Goal: Transaction & Acquisition: Obtain resource

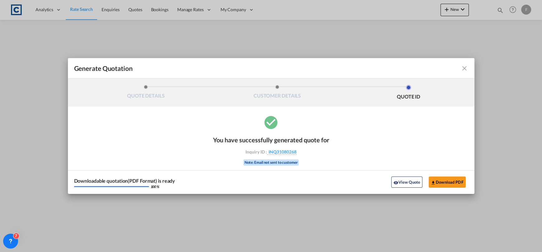
click at [463, 69] on md-icon "icon-close fg-AAA8AD cursor m-0" at bounding box center [463, 68] width 7 height 7
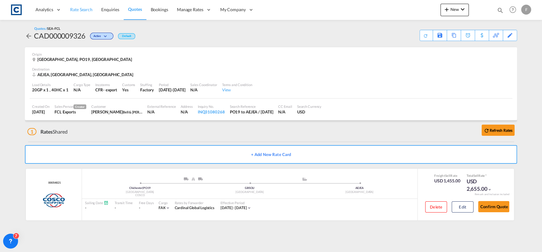
click at [85, 3] on link "Rate Search" at bounding box center [81, 10] width 31 height 20
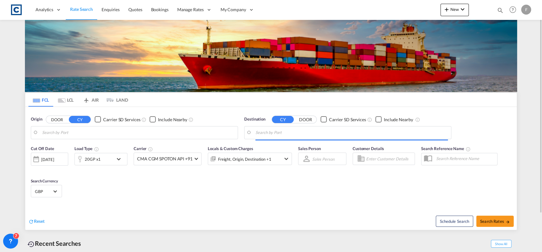
type input "GB-GL16, [GEOGRAPHIC_DATA][PERSON_NAME]"
type input "[GEOGRAPHIC_DATA], [GEOGRAPHIC_DATA]"
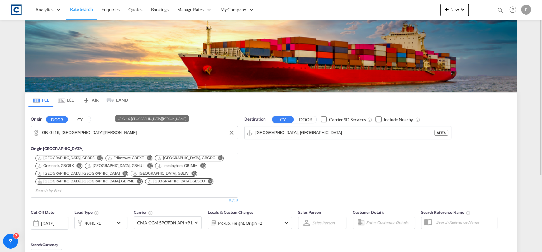
click at [87, 130] on input "GB-GL16, [GEOGRAPHIC_DATA][PERSON_NAME]" at bounding box center [138, 132] width 192 height 9
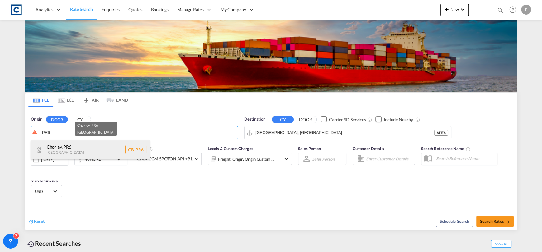
click at [76, 156] on div "Chorley , PR6 [GEOGRAPHIC_DATA] [GEOGRAPHIC_DATA]-PR6" at bounding box center [90, 150] width 118 height 19
type input "GB-PR6, Chorley"
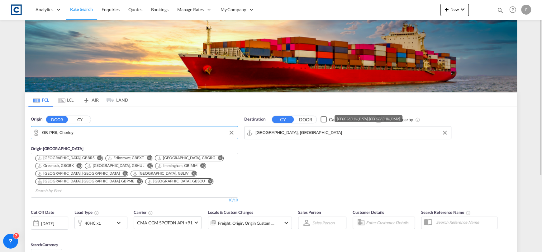
click at [296, 131] on input "[GEOGRAPHIC_DATA], [GEOGRAPHIC_DATA]" at bounding box center [351, 132] width 192 height 9
click at [315, 139] on md-autocomplete-wrap "[GEOGRAPHIC_DATA], [GEOGRAPHIC_DATA]" at bounding box center [351, 134] width 192 height 12
drag, startPoint x: 318, startPoint y: 132, endPoint x: 153, endPoint y: 138, distance: 164.8
click at [167, 138] on div "Origin DOOR CY GB-PR6, Chorley GB - PR6 Origin [GEOGRAPHIC_DATA] [GEOGRAPHIC_DA…" at bounding box center [270, 156] width 491 height 99
click at [301, 134] on input "[GEOGRAPHIC_DATA], [GEOGRAPHIC_DATA]" at bounding box center [351, 132] width 192 height 9
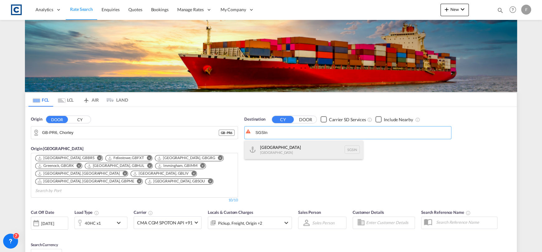
click at [302, 158] on div "Singapore [GEOGRAPHIC_DATA] [GEOGRAPHIC_DATA]" at bounding box center [303, 150] width 118 height 19
type input "[GEOGRAPHIC_DATA], SGSIN"
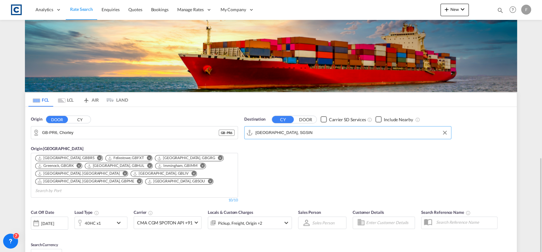
scroll to position [109, 0]
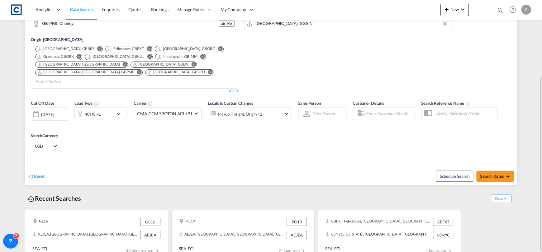
click at [489, 161] on div "Schedule Search Search Rates" at bounding box center [394, 173] width 244 height 24
click at [493, 174] on span "Search Rates" at bounding box center [495, 176] width 30 height 5
type input "PR6 to SGSIN / [DATE]"
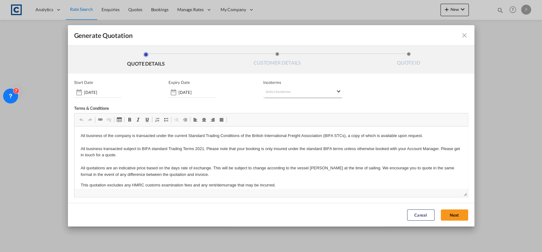
click at [290, 92] on md-select "Select Incoterms CIF - export Cost,Insurance and Freight CPT - export Carrier P…" at bounding box center [302, 92] width 79 height 11
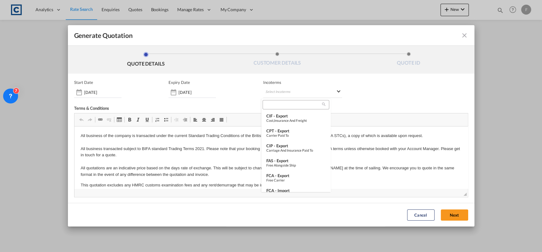
click at [292, 106] on input "search" at bounding box center [293, 105] width 58 height 6
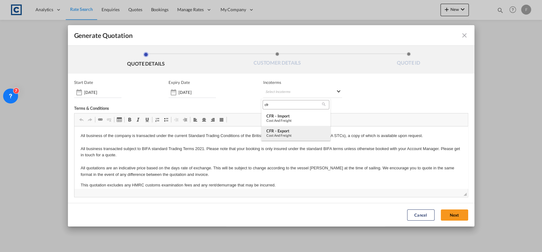
type input "cfr"
click at [290, 134] on div "Cost and Freight" at bounding box center [295, 136] width 59 height 4
click at [444, 213] on button "Next" at bounding box center [453, 215] width 27 height 11
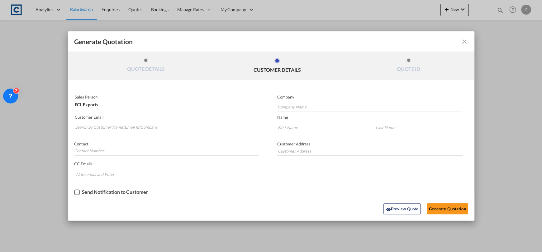
click at [164, 128] on input "Search by Customer Name/Email Id/Company" at bounding box center [167, 127] width 185 height 9
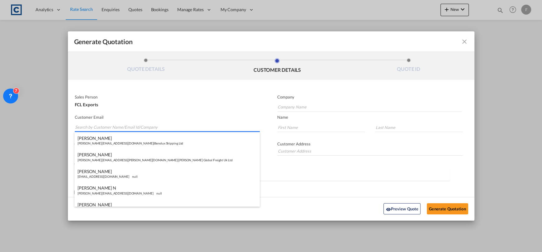
click at [176, 127] on input "Search by Customer Name/Email Id/Company" at bounding box center [167, 127] width 185 height 9
paste input "[EMAIL_ADDRESS][DOMAIN_NAME]>"
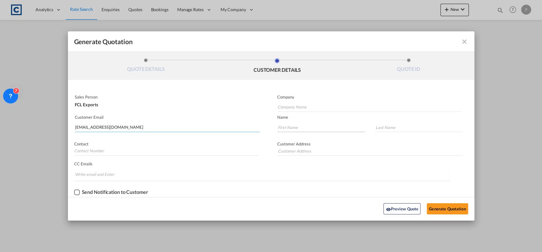
type input "[EMAIL_ADDRESS][DOMAIN_NAME]"
click at [303, 127] on input "Generate QuotationQUOTE ..." at bounding box center [321, 127] width 88 height 9
type input "Sachin"
type input "[PERSON_NAME]"
click at [296, 102] on md-autocomplete-wrap "Generate QuotationQUOTE ..." at bounding box center [369, 106] width 184 height 12
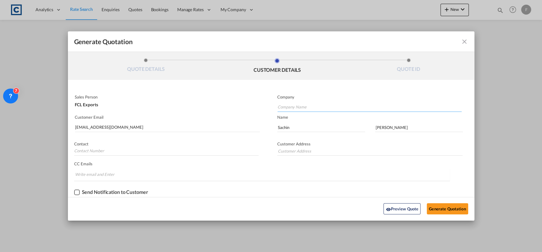
click at [294, 109] on input "Company Name" at bounding box center [369, 107] width 184 height 9
click at [437, 205] on button "Generate Quotation" at bounding box center [446, 209] width 41 height 11
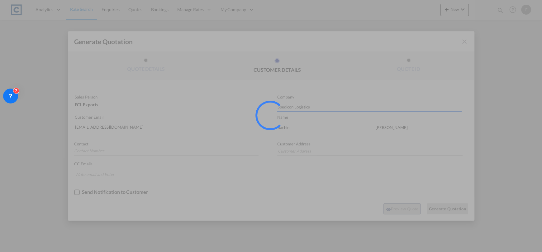
type input "Spedicon Logistics"
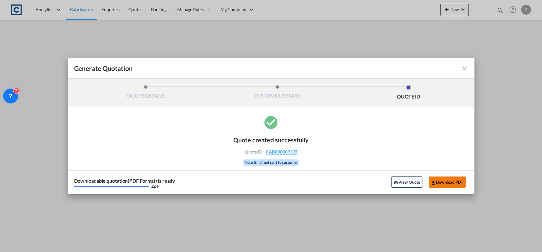
click at [448, 183] on button "Download PDF" at bounding box center [446, 182] width 37 height 11
click at [463, 68] on md-icon "icon-close fg-AAA8AD cursor m-0" at bounding box center [463, 68] width 7 height 7
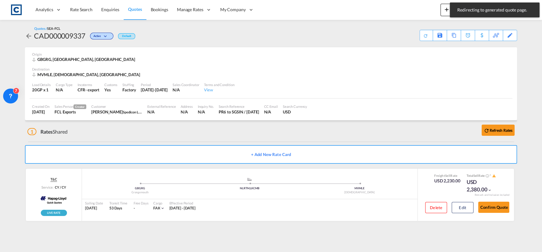
click at [433, 16] on div "Analytics Reports Dashboard Rate Search Enquiries Quotes Bookings" at bounding box center [270, 9] width 523 height 19
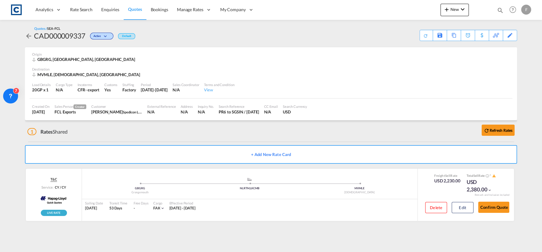
click at [502, 13] on md-icon "icon-magnify" at bounding box center [499, 10] width 7 height 7
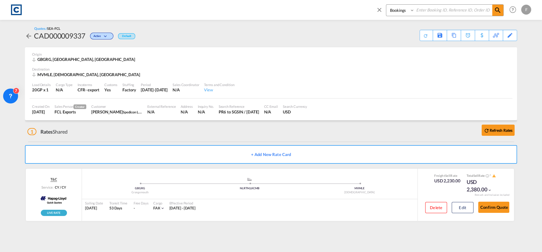
click at [476, 11] on input at bounding box center [453, 10] width 78 height 11
paste input "CAD000009335"
type input "CAD000009335"
click at [388, 11] on select "Bookings Quotes Enquiries" at bounding box center [401, 10] width 30 height 11
select select "Quotes"
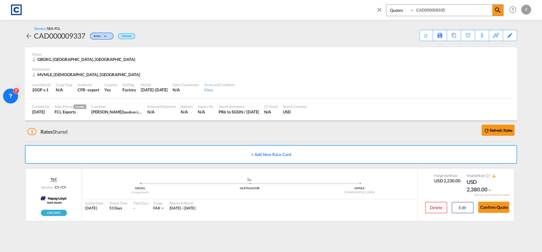
click at [386, 5] on select "Bookings Quotes Enquiries" at bounding box center [401, 10] width 30 height 11
click at [493, 10] on span at bounding box center [497, 10] width 11 height 11
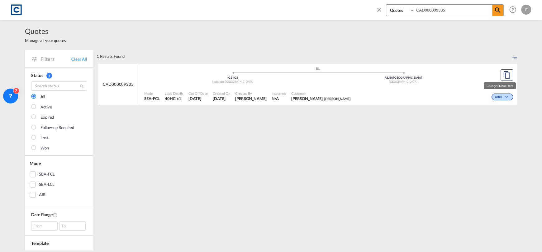
click at [504, 97] on md-icon "icon-chevron-down" at bounding box center [507, 97] width 7 height 3
click at [487, 124] on span "Won" at bounding box center [490, 123] width 16 height 7
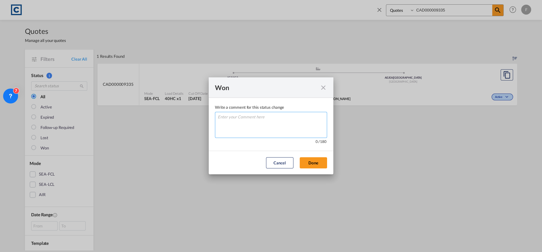
click at [308, 125] on textarea "Write a comment ..." at bounding box center [271, 125] width 112 height 26
type textarea "W"
click at [311, 161] on button "Done" at bounding box center [312, 162] width 27 height 11
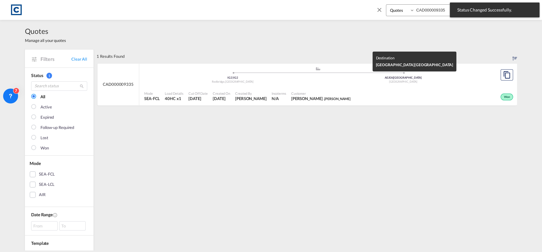
click at [347, 82] on div "[GEOGRAPHIC_DATA]" at bounding box center [403, 82] width 171 height 4
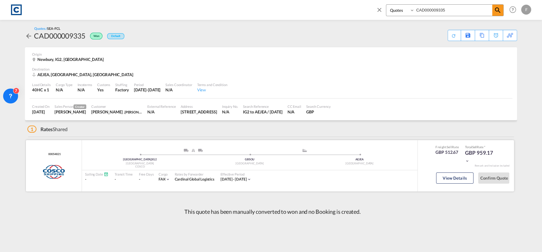
click at [52, 151] on div "00054821 COSCO added by you" at bounding box center [54, 165] width 56 height 51
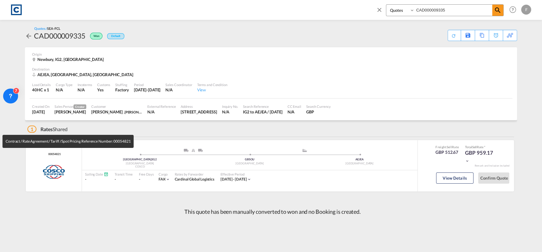
copy span "00054821"
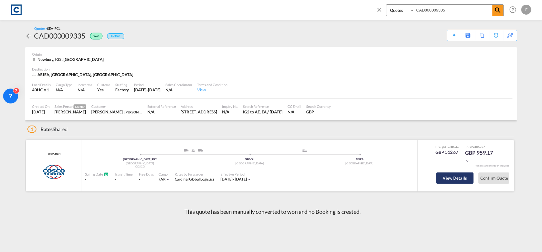
click at [472, 178] on button "View Details" at bounding box center [454, 178] width 37 height 11
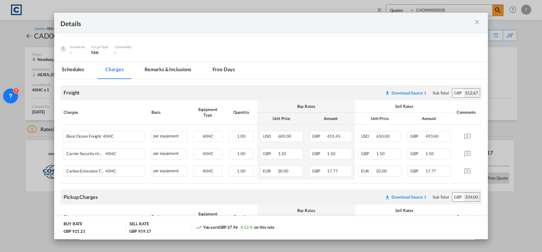
scroll to position [125, 0]
